Goal: Information Seeking & Learning: Learn about a topic

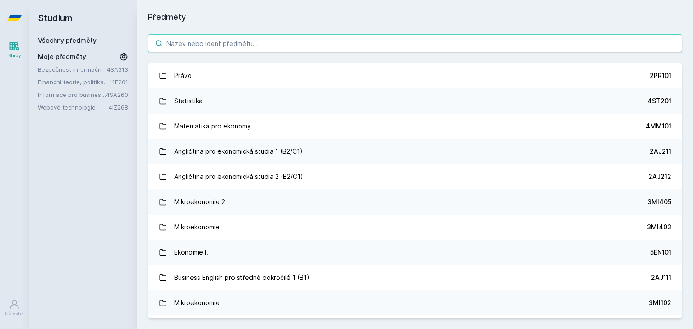
click at [200, 41] on input "search" at bounding box center [415, 43] width 534 height 18
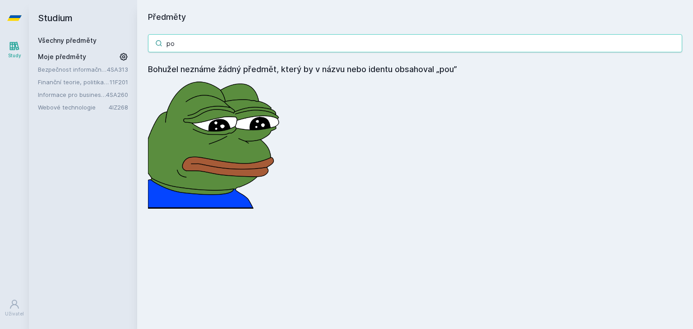
type input "p"
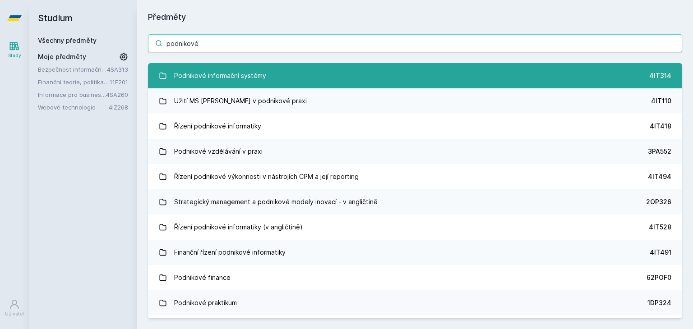
type input "podnikové"
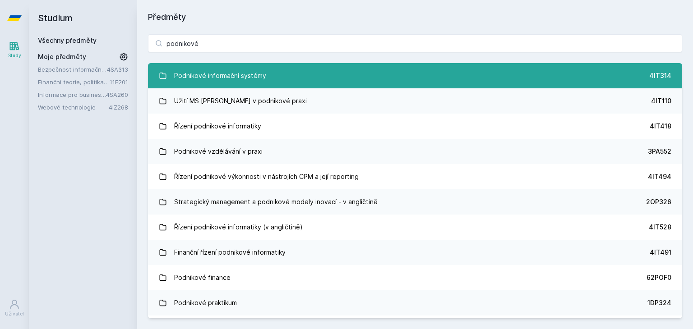
click at [211, 67] on div "Podnikové informační systémy" at bounding box center [220, 76] width 92 height 18
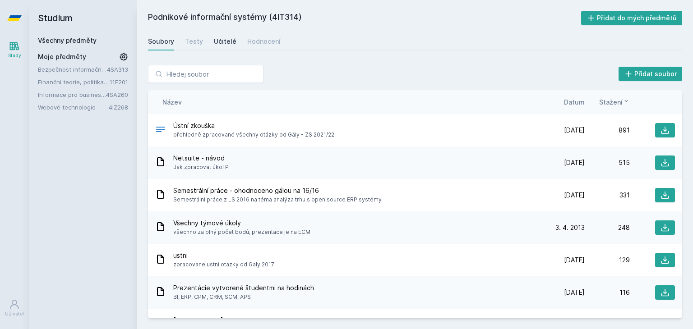
click at [225, 43] on div "Učitelé" at bounding box center [225, 41] width 23 height 9
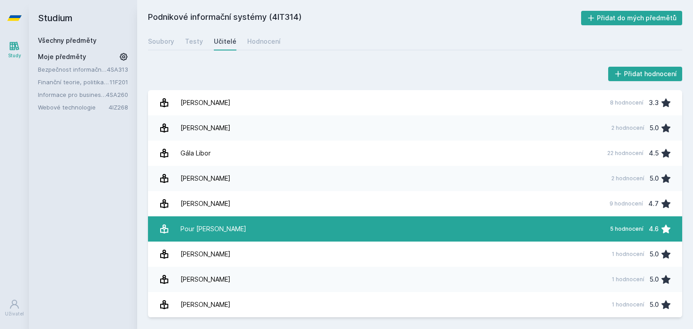
click at [228, 223] on link "Pour [PERSON_NAME][DATE] hodnocení 4.6" at bounding box center [415, 229] width 534 height 25
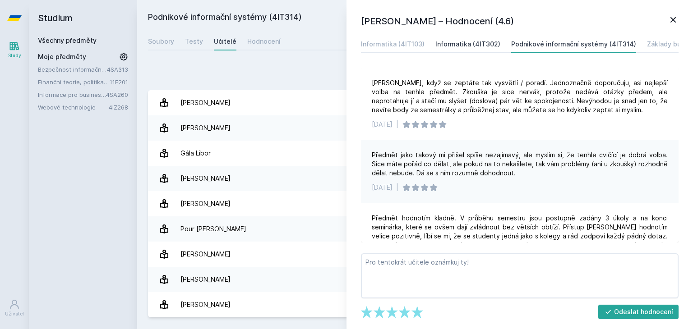
click at [478, 40] on div "Informatika (4IT302)" at bounding box center [468, 44] width 65 height 9
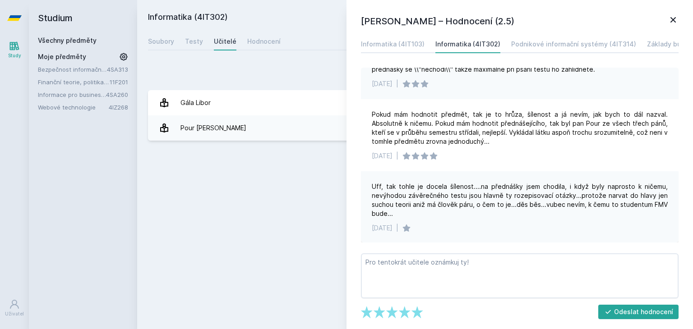
scroll to position [77, 0]
click at [412, 50] on link "Informatika (4IT103)" at bounding box center [393, 44] width 64 height 18
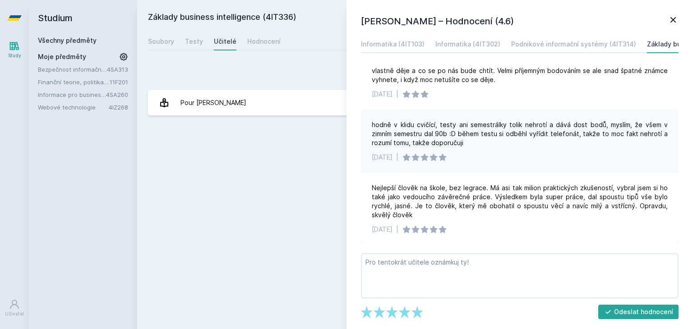
scroll to position [113, 0]
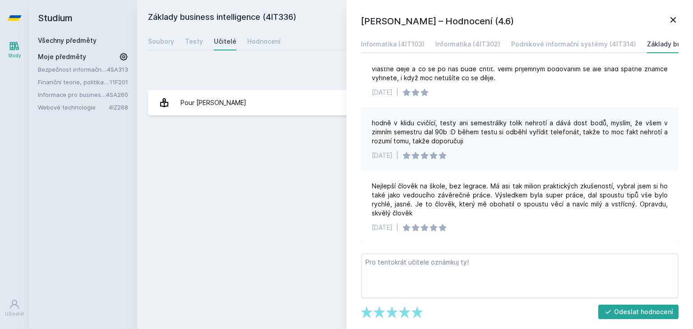
click at [317, 157] on div "Základy business intelligence (4IT336) Přidat do mých předmětů [GEOGRAPHIC_DATA…" at bounding box center [415, 165] width 534 height 308
click at [48, 44] on link "Všechny předměty" at bounding box center [67, 41] width 59 height 8
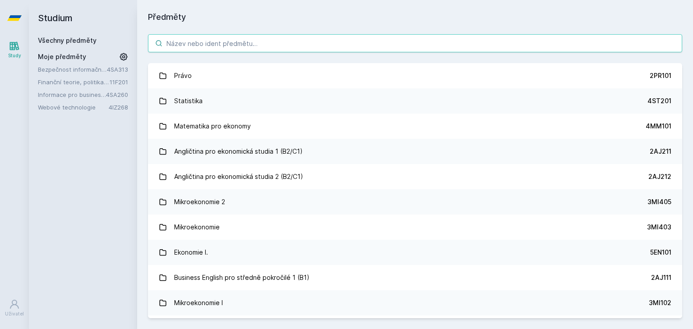
click at [299, 36] on input "search" at bounding box center [415, 43] width 534 height 18
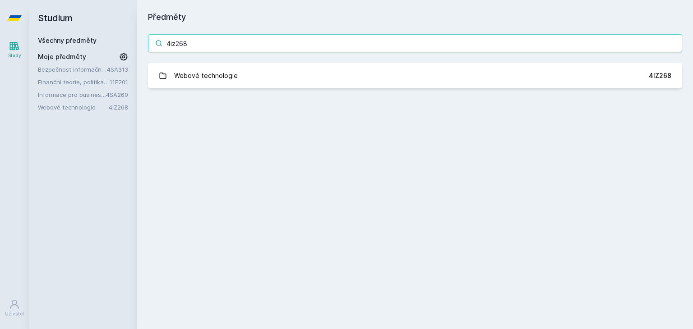
type input "4iz268"
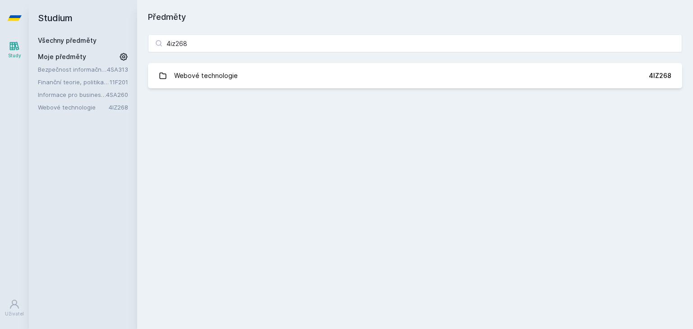
click at [252, 90] on div "4iz268 Webové technologie 4IZ268 Jejda, něco se pokazilo." at bounding box center [415, 61] width 556 height 76
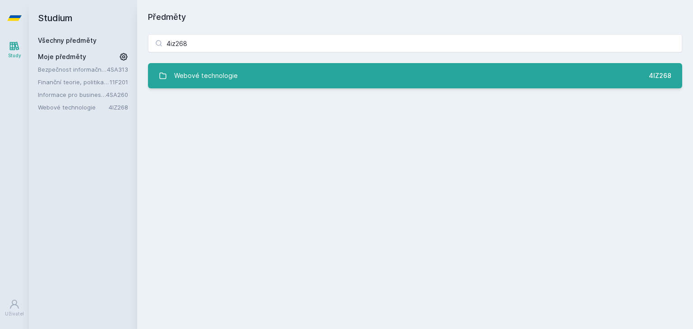
click at [246, 82] on link "Webové technologie 4IZ268" at bounding box center [415, 75] width 534 height 25
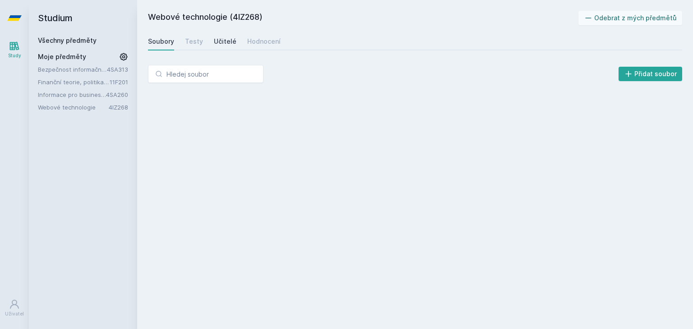
click at [225, 42] on div "Učitelé" at bounding box center [225, 41] width 23 height 9
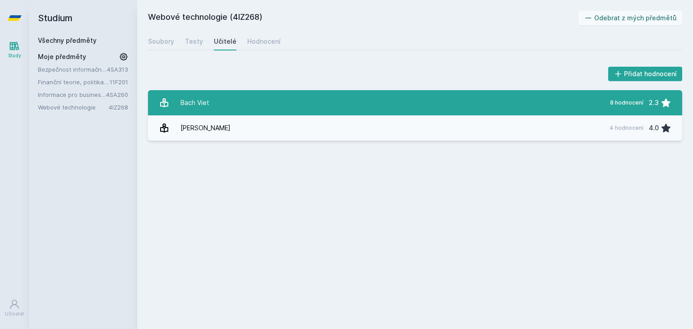
click at [233, 102] on link "Bach Viet 8 hodnocení 2.3" at bounding box center [415, 102] width 534 height 25
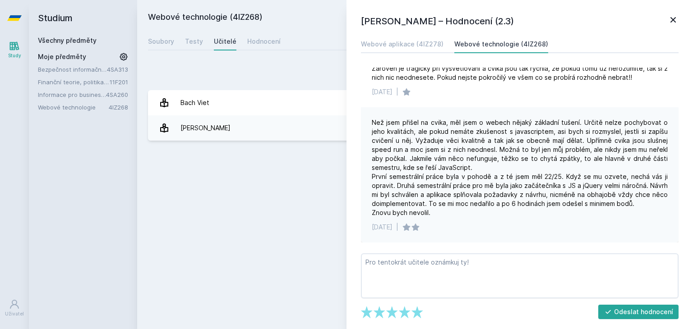
scroll to position [1034, 0]
click at [673, 24] on icon at bounding box center [673, 19] width 11 height 11
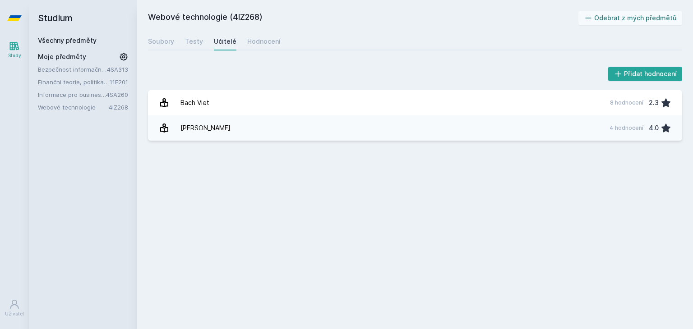
click at [70, 44] on link "Všechny předměty" at bounding box center [67, 41] width 59 height 8
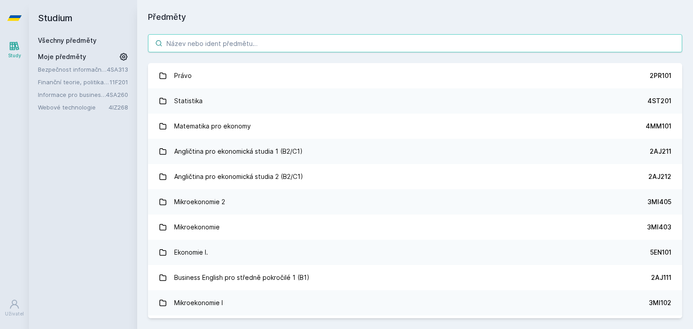
click at [194, 48] on input "search" at bounding box center [415, 43] width 534 height 18
type input "podnikov"
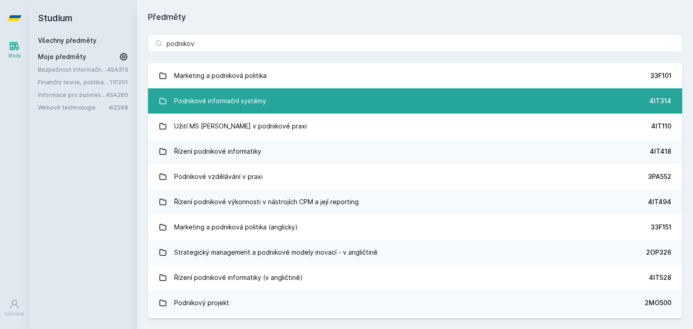
click at [215, 95] on div "Podnikové informační systémy" at bounding box center [220, 101] width 92 height 18
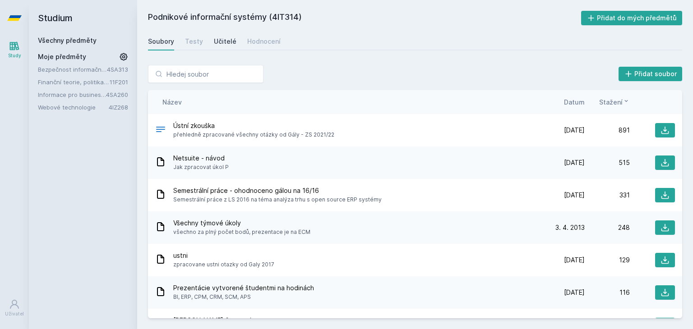
click at [224, 37] on div "Učitelé" at bounding box center [225, 41] width 23 height 9
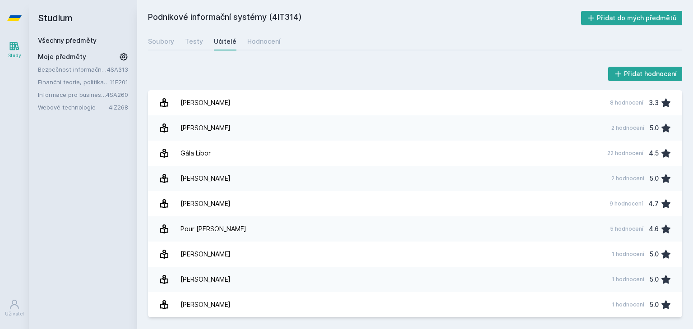
click at [91, 35] on h2 "Studium" at bounding box center [83, 18] width 90 height 36
click at [62, 42] on link "Všechny předměty" at bounding box center [67, 41] width 59 height 8
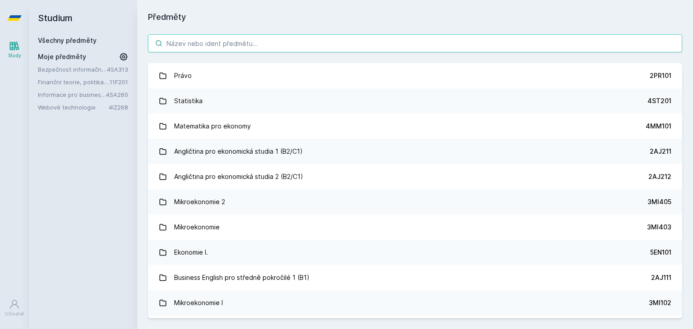
click at [225, 41] on input "search" at bounding box center [415, 43] width 534 height 18
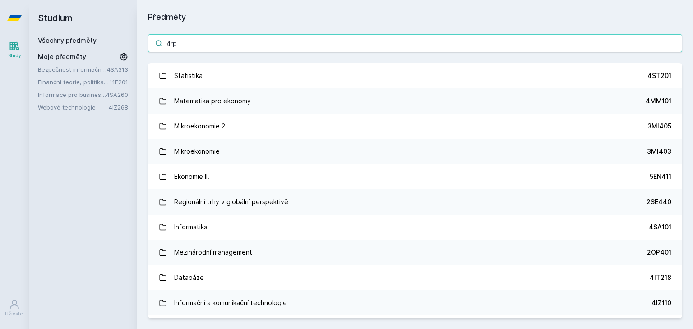
type input "4rpv"
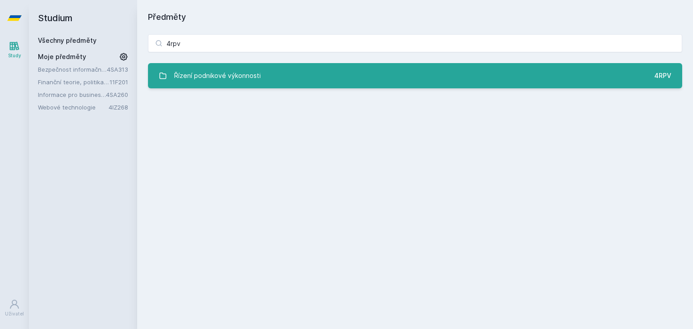
click at [228, 70] on div "Řízení podnikové výkonnosti" at bounding box center [217, 76] width 87 height 18
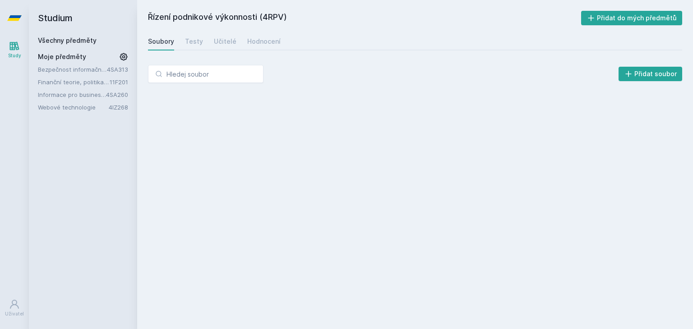
click at [218, 49] on div "Soubory Testy Učitelé Hodnocení" at bounding box center [415, 41] width 534 height 18
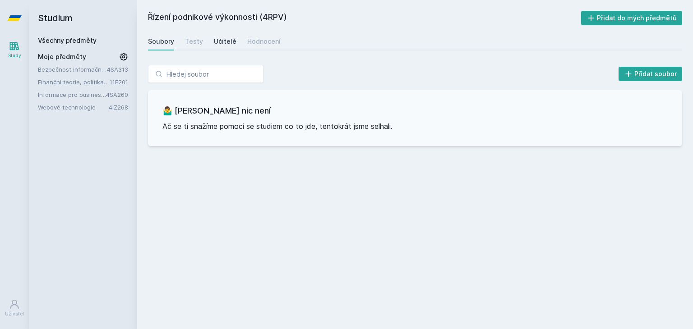
click at [220, 37] on link "Učitelé" at bounding box center [225, 41] width 23 height 18
click at [74, 40] on link "Všechny předměty" at bounding box center [67, 41] width 59 height 8
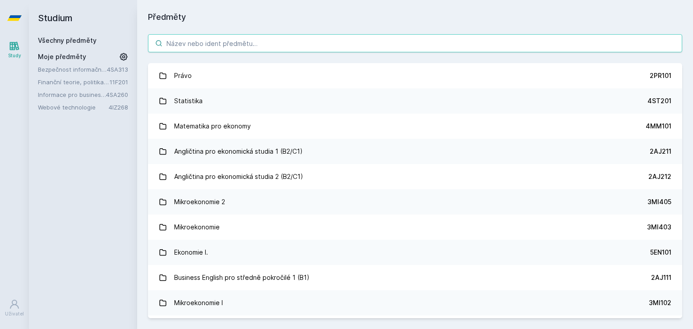
click at [188, 46] on input "search" at bounding box center [415, 43] width 534 height 18
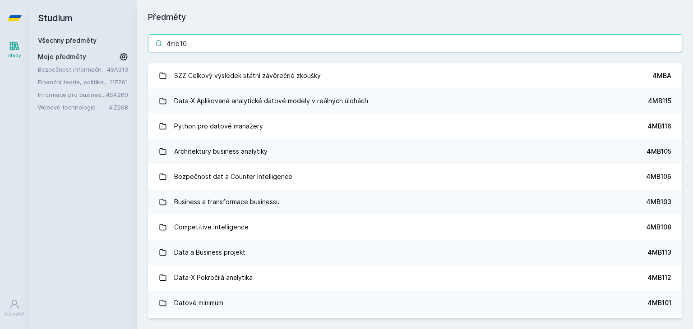
type input "4mb105"
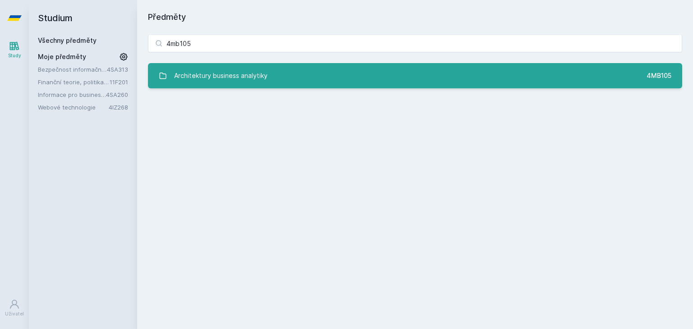
click at [208, 67] on div "Architektury business analytiky" at bounding box center [220, 76] width 93 height 18
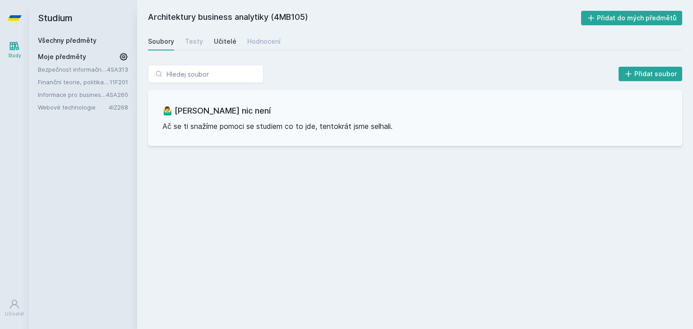
click at [226, 38] on div "Učitelé" at bounding box center [225, 41] width 23 height 9
click at [161, 36] on link "Soubory" at bounding box center [161, 41] width 26 height 18
click at [83, 42] on link "Všechny předměty" at bounding box center [67, 41] width 59 height 8
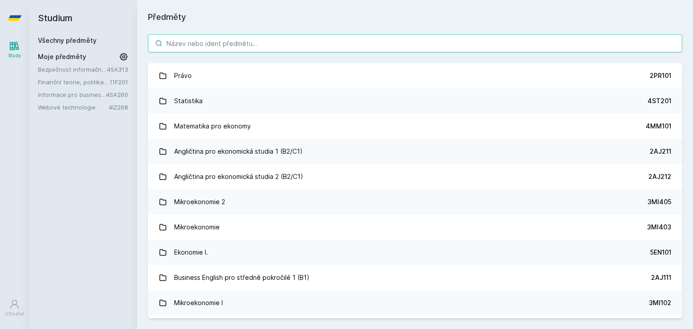
click at [212, 47] on input "search" at bounding box center [415, 43] width 534 height 18
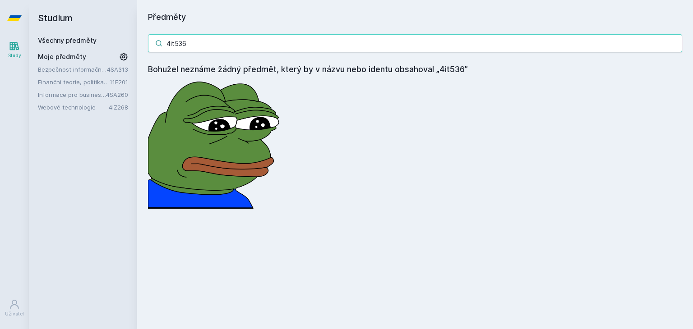
click at [196, 43] on input "4it536" at bounding box center [415, 43] width 534 height 18
click at [182, 46] on input "4mb209" at bounding box center [415, 43] width 534 height 18
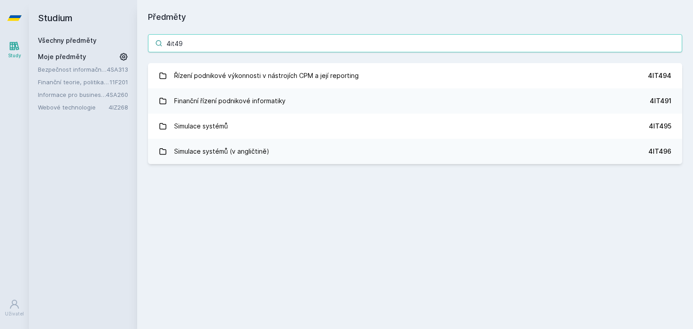
type input "4it491"
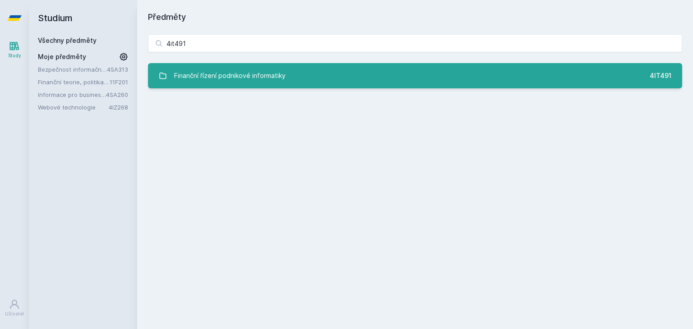
click at [242, 81] on div "Finanční řízení podnikové informatiky" at bounding box center [229, 76] width 111 height 18
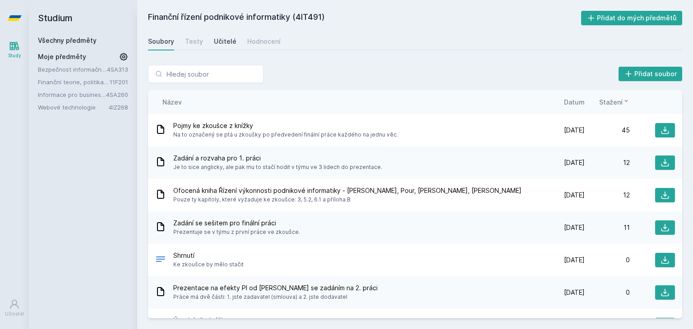
click at [223, 43] on div "Učitelé" at bounding box center [225, 41] width 23 height 9
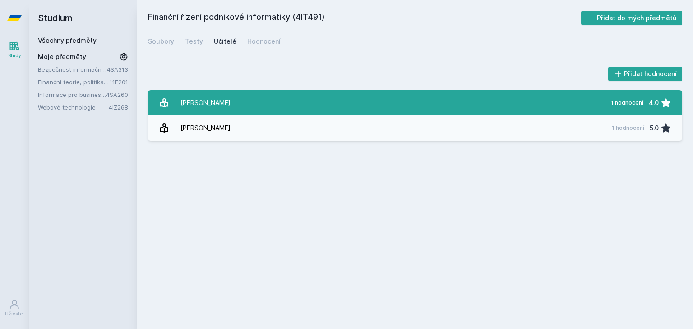
click at [227, 96] on link "[PERSON_NAME] 1 hodnocení 4.0" at bounding box center [415, 102] width 534 height 25
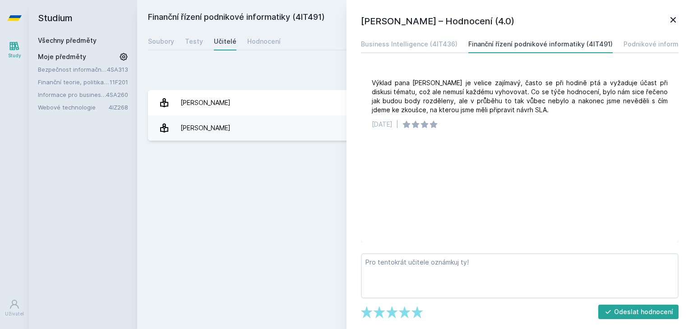
click at [59, 39] on link "Všechny předměty" at bounding box center [67, 41] width 59 height 8
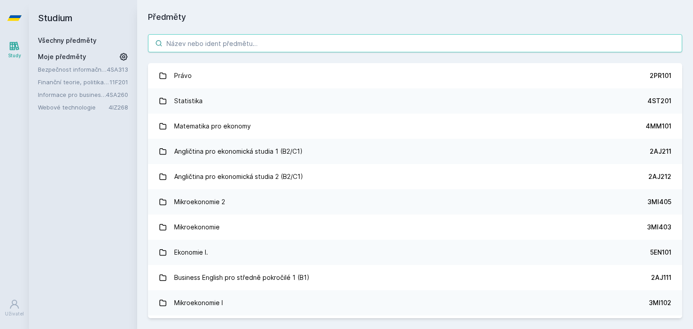
click at [198, 47] on input "search" at bounding box center [415, 43] width 534 height 18
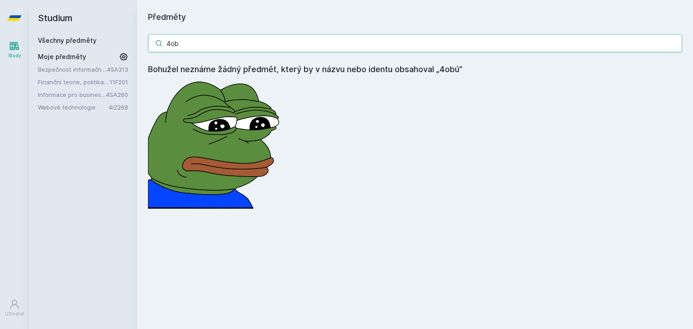
type input "4obp"
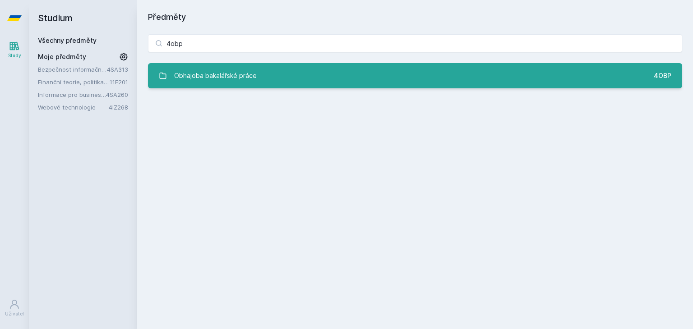
click at [200, 77] on div "Obhajoba bakalářské práce" at bounding box center [215, 76] width 83 height 18
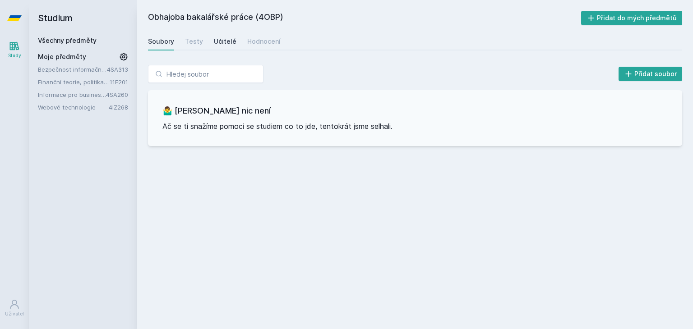
click at [214, 41] on div "Učitelé" at bounding box center [225, 41] width 23 height 9
click at [73, 41] on link "Všechny předměty" at bounding box center [67, 41] width 59 height 8
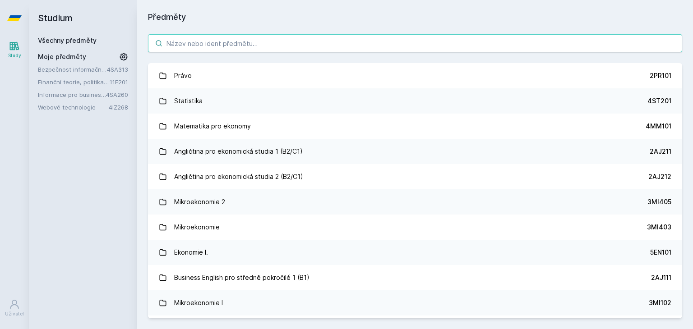
click at [172, 49] on input "search" at bounding box center [415, 43] width 534 height 18
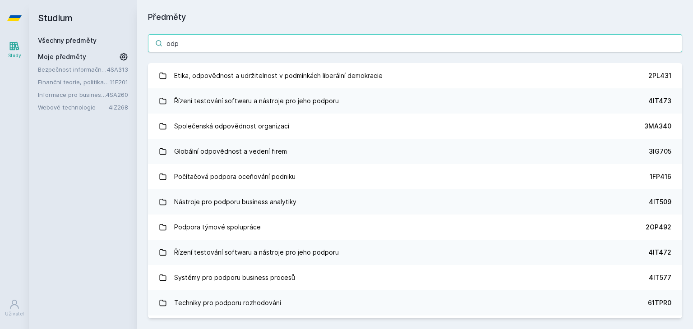
click at [168, 44] on input "odp" at bounding box center [415, 43] width 534 height 18
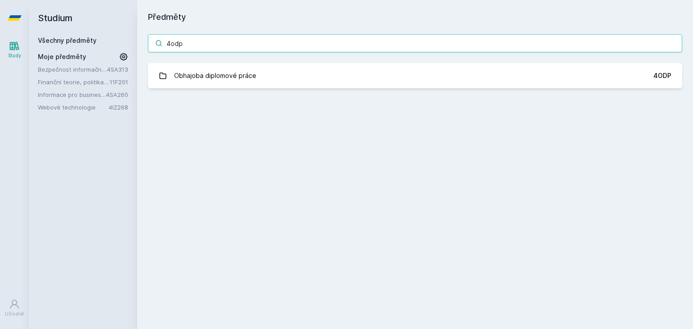
type input "4odp"
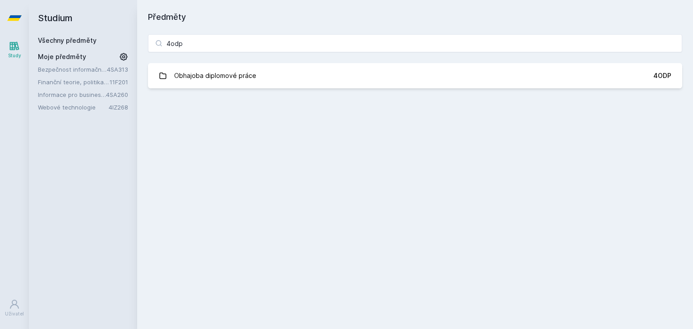
click at [234, 88] on div "4odp Obhajoba diplomové práce 4ODP Jejda, něco se pokazilo." at bounding box center [415, 61] width 556 height 76
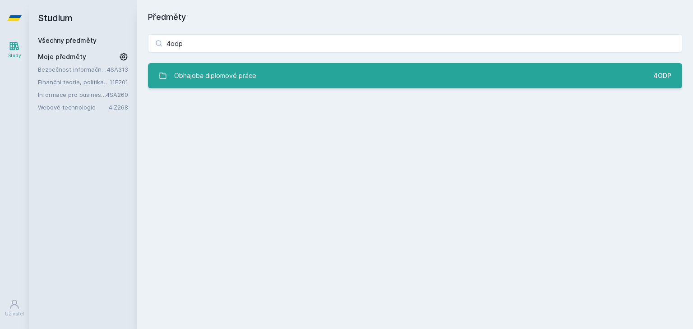
click at [226, 73] on div "Obhajoba diplomové práce" at bounding box center [215, 76] width 82 height 18
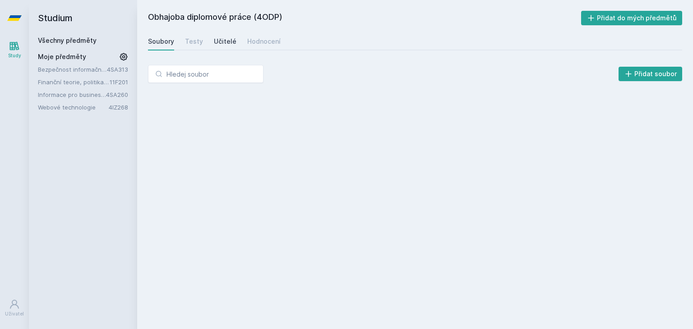
click at [224, 40] on div "Učitelé" at bounding box center [225, 41] width 23 height 9
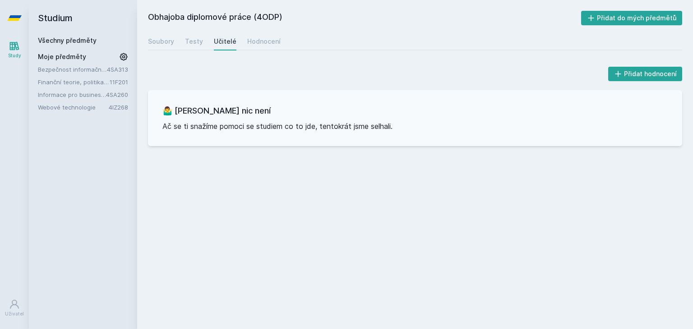
click at [51, 40] on link "Všechny předměty" at bounding box center [67, 41] width 59 height 8
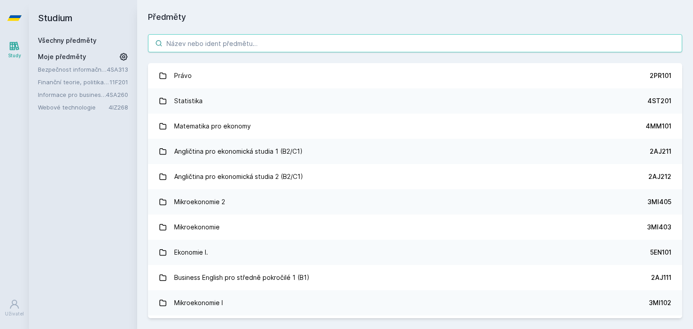
click at [180, 47] on input "search" at bounding box center [415, 43] width 534 height 18
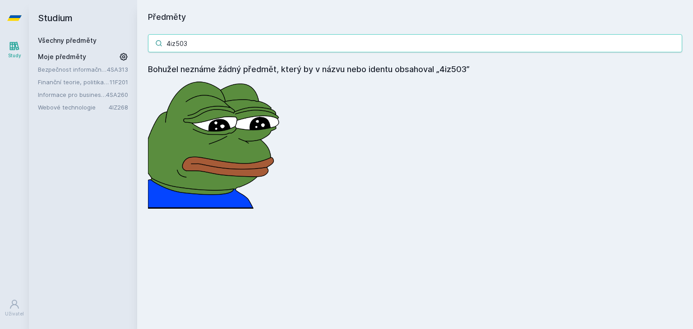
click at [193, 45] on input "4iz503" at bounding box center [415, 43] width 534 height 18
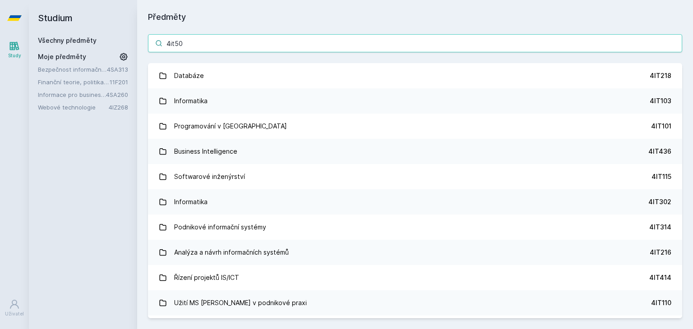
type input "4it501"
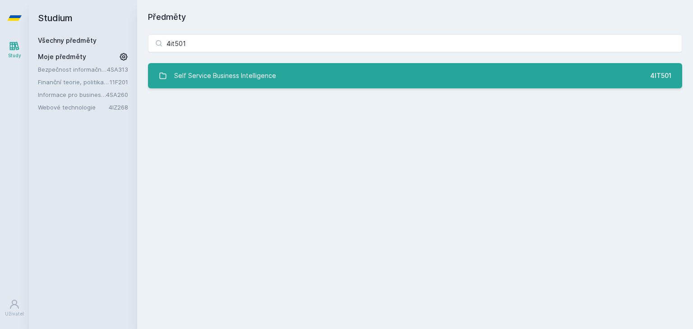
click at [214, 75] on div "Self Service Business Intelligence" at bounding box center [225, 76] width 102 height 18
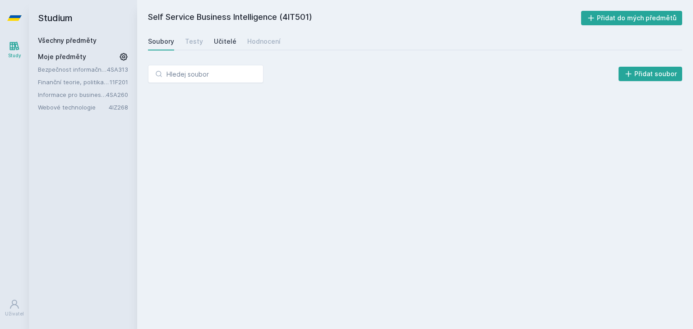
click at [217, 46] on div "Učitelé" at bounding box center [225, 41] width 23 height 9
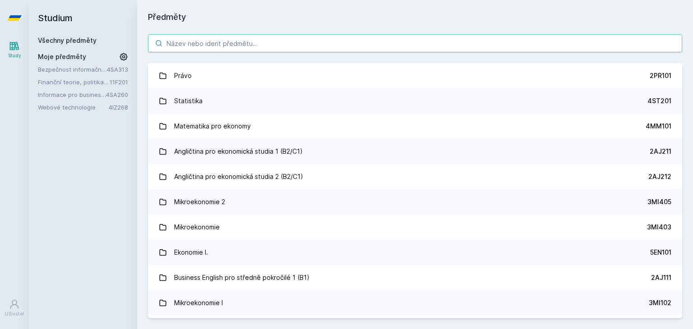
click at [242, 44] on input "search" at bounding box center [415, 43] width 534 height 18
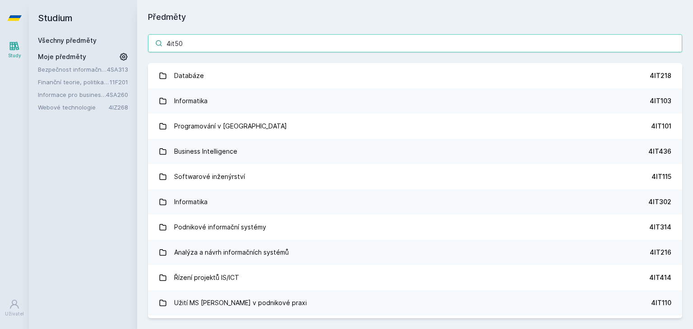
type input "4it501"
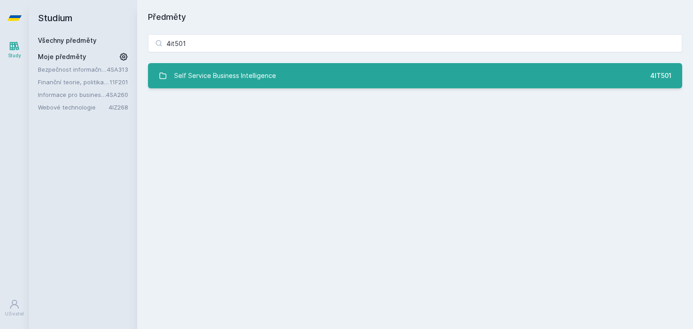
click at [204, 74] on div "Self Service Business Intelligence" at bounding box center [225, 76] width 102 height 18
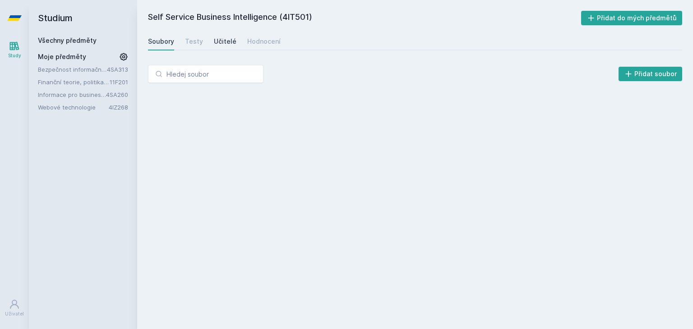
click at [216, 42] on div "Učitelé" at bounding box center [225, 41] width 23 height 9
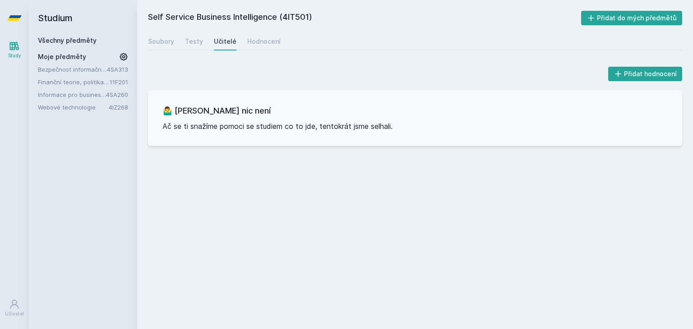
click at [83, 42] on link "Všechny předměty" at bounding box center [67, 41] width 59 height 8
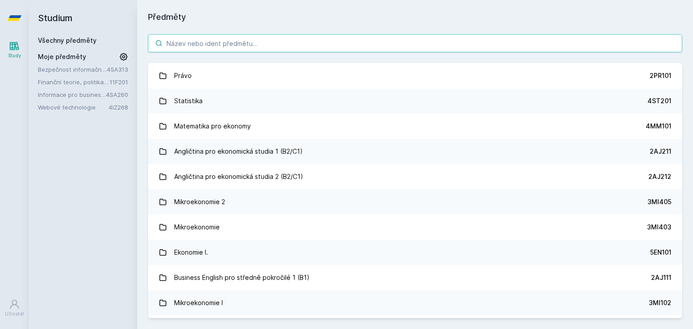
click at [207, 43] on input "search" at bounding box center [415, 43] width 534 height 18
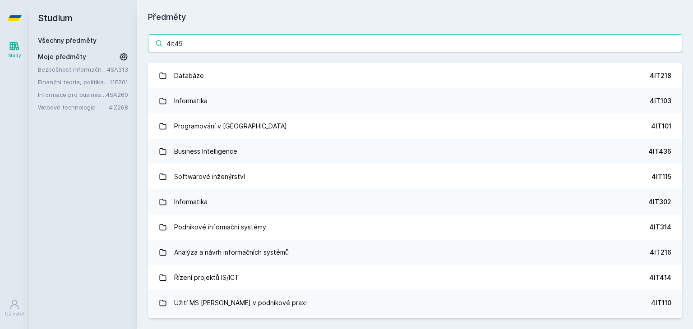
type input "4it491"
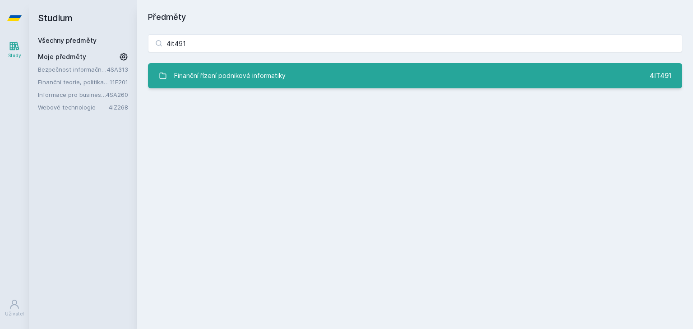
click at [226, 74] on div "Finanční řízení podnikové informatiky" at bounding box center [229, 76] width 111 height 18
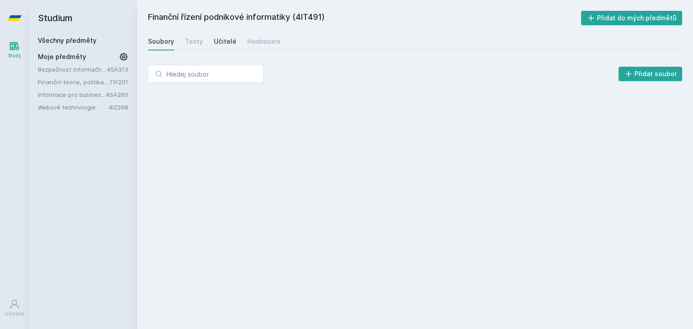
click at [226, 40] on div "Učitelé" at bounding box center [225, 41] width 23 height 9
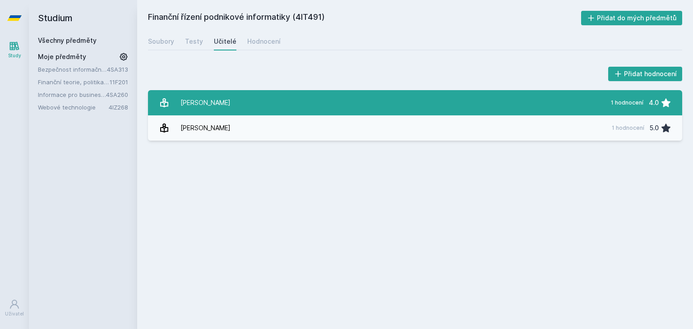
click at [210, 111] on div "[PERSON_NAME]" at bounding box center [206, 103] width 50 height 18
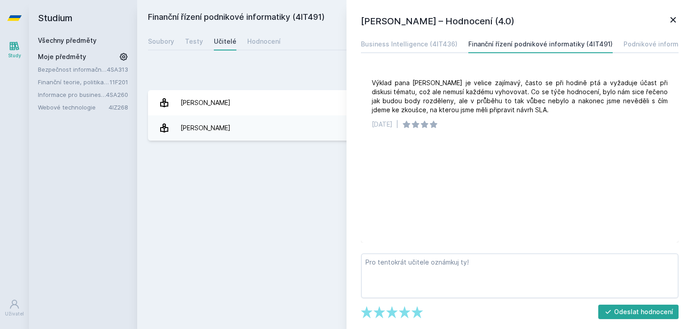
click at [251, 180] on div "Finanční řízení podnikové informatiky (4IT491) Přidat do mých předmětů Soubory …" at bounding box center [415, 165] width 534 height 308
